Goal: Obtain resource: Obtain resource

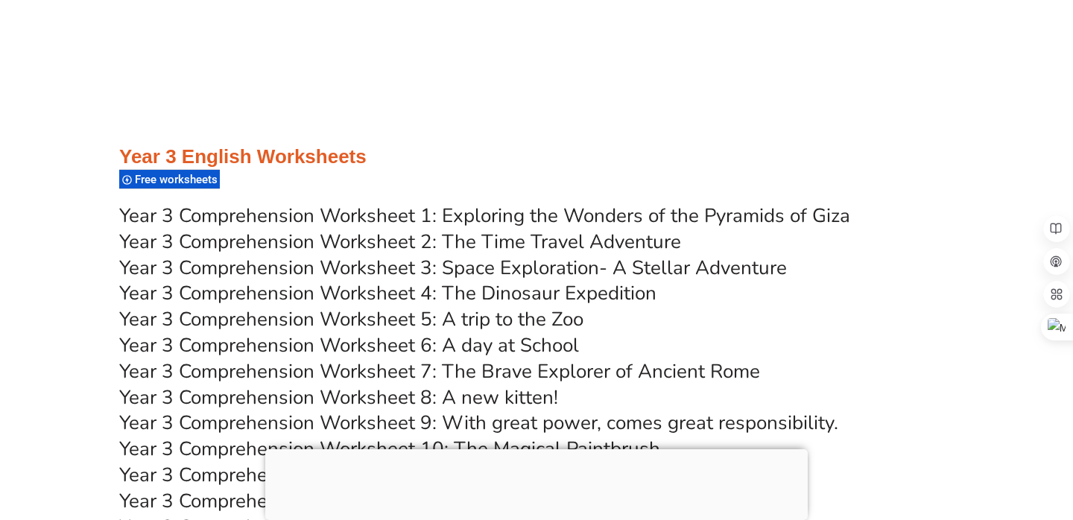
scroll to position [5063, 0]
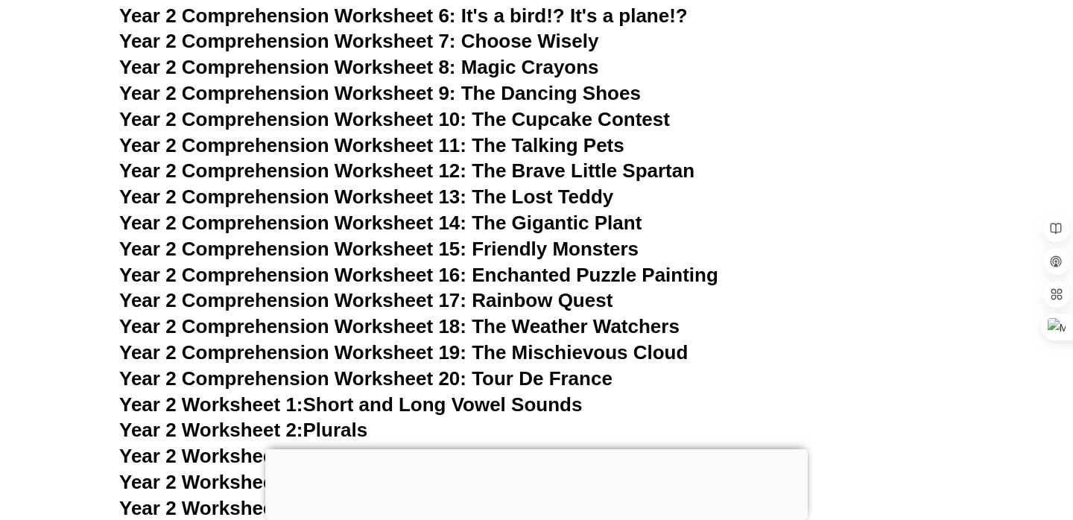
scroll to position [3802, 0]
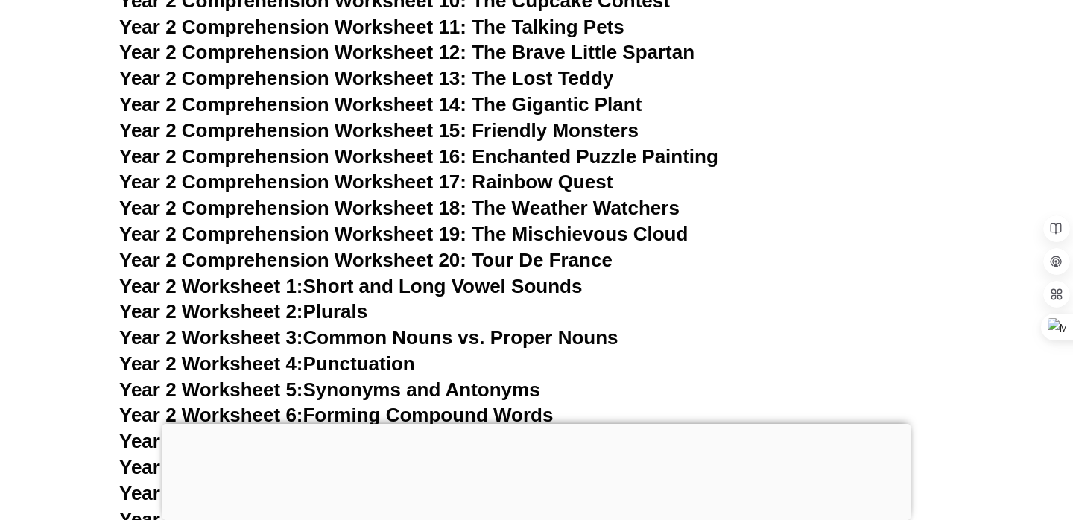
click at [542, 424] on div at bounding box center [536, 424] width 749 height 0
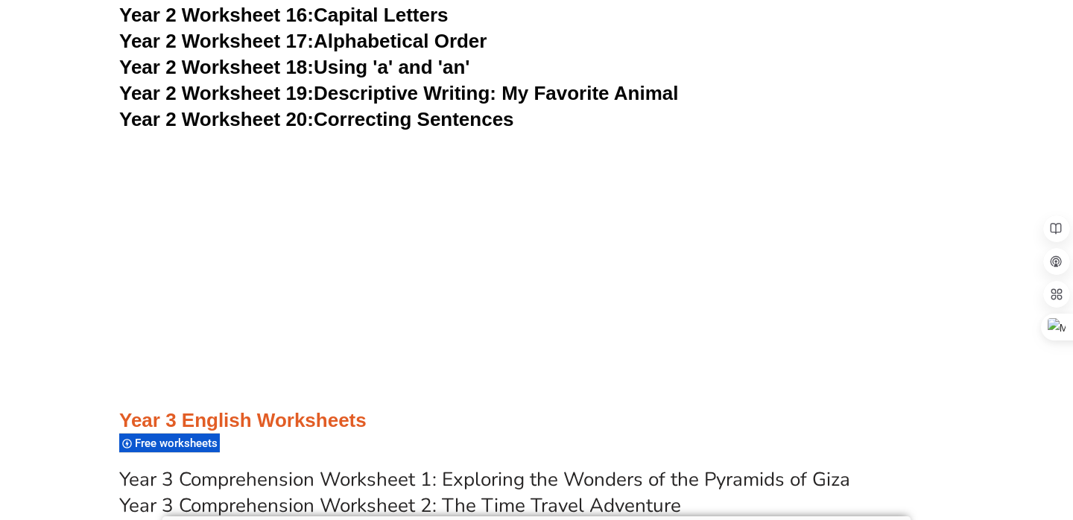
scroll to position [4533, 0]
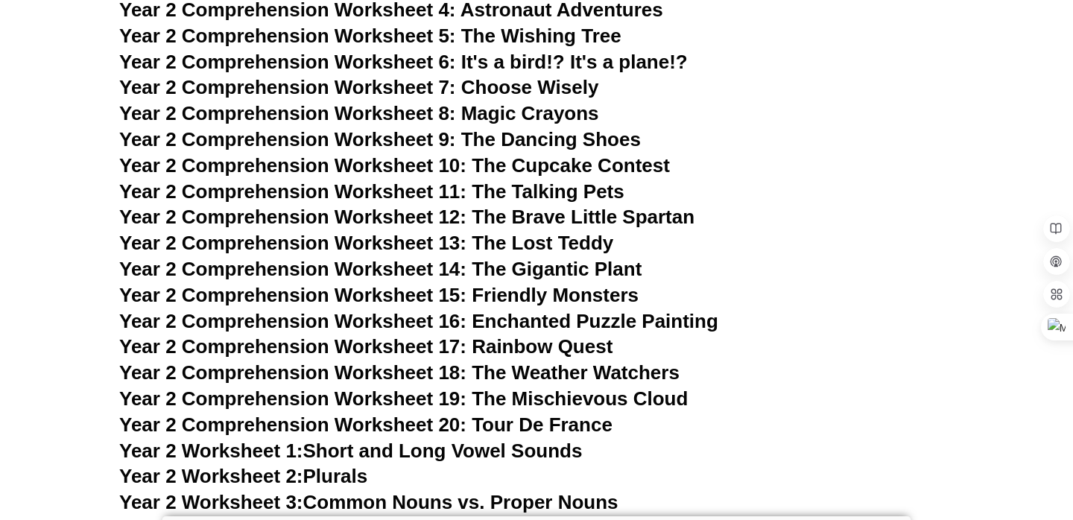
scroll to position [3545, 0]
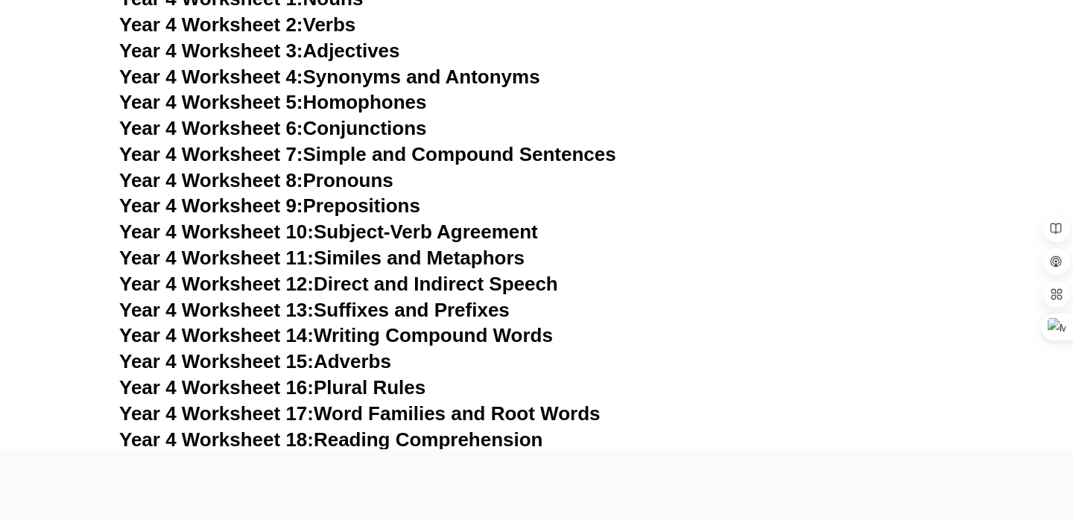
scroll to position [6041, 0]
